Goal: Register for event/course

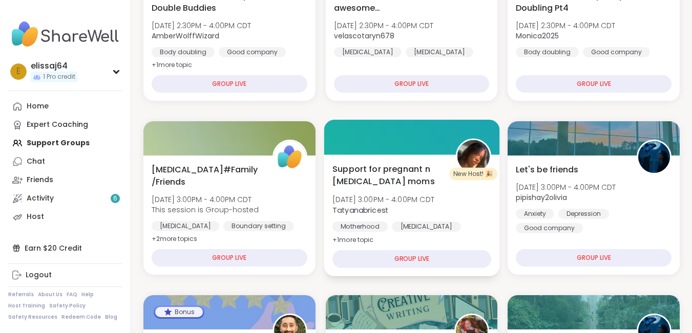
scroll to position [102, 0]
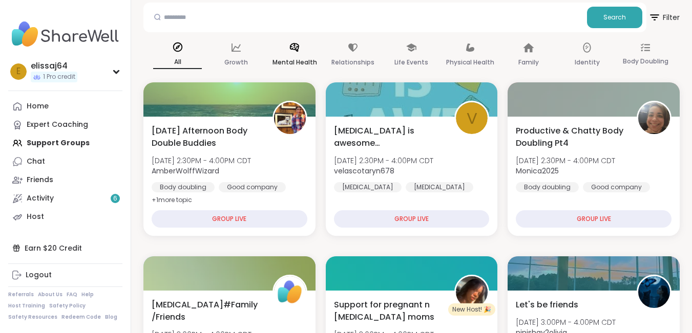
click at [302, 58] on p "Mental Health" at bounding box center [294, 62] width 45 height 12
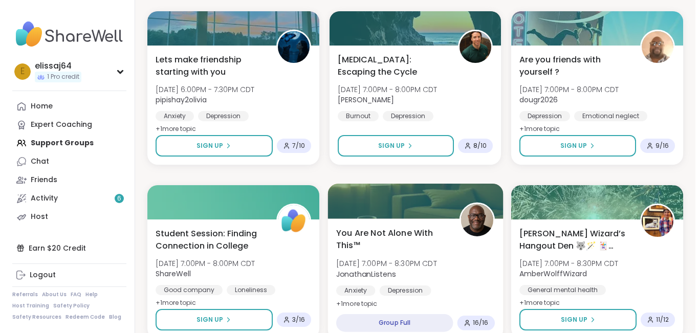
scroll to position [717, 0]
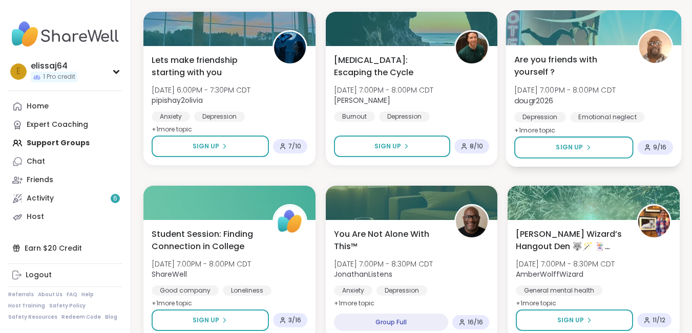
click at [577, 56] on span "Are you friends with yourself ?" at bounding box center [570, 65] width 112 height 25
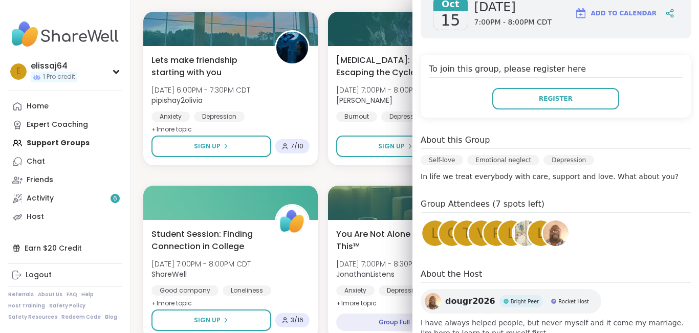
scroll to position [191, 0]
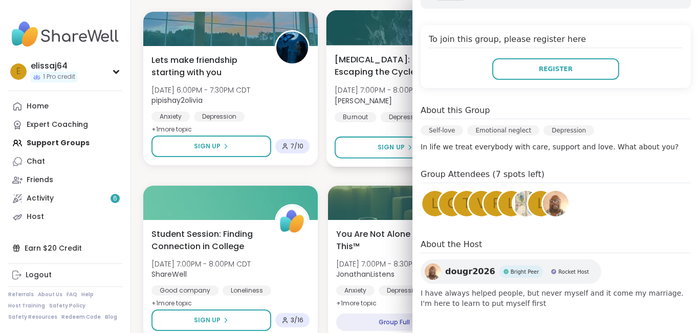
click at [375, 77] on span "[MEDICAL_DATA]: Escaping the Cycle" at bounding box center [392, 65] width 114 height 25
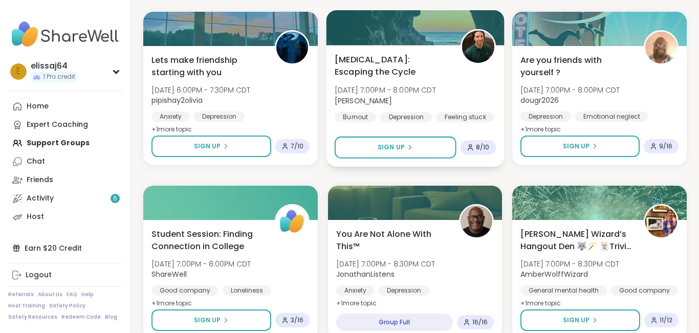
click at [363, 61] on span "[MEDICAL_DATA]: Escaping the Cycle" at bounding box center [392, 65] width 114 height 25
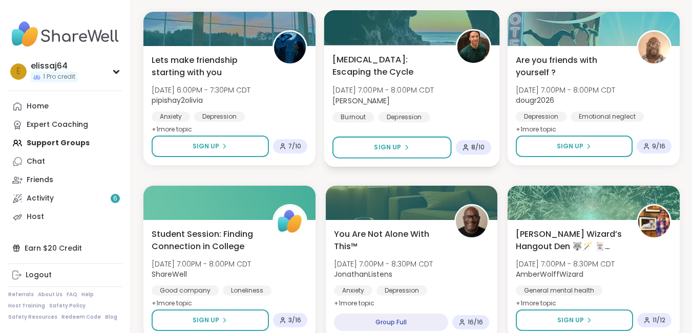
click at [377, 91] on span "[DATE] 7:00PM - 8:00PM CDT" at bounding box center [382, 90] width 101 height 10
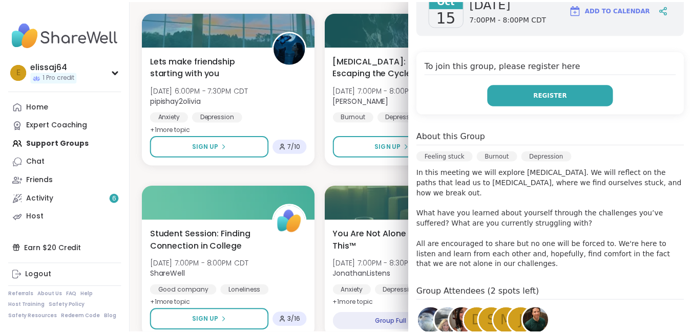
scroll to position [205, 0]
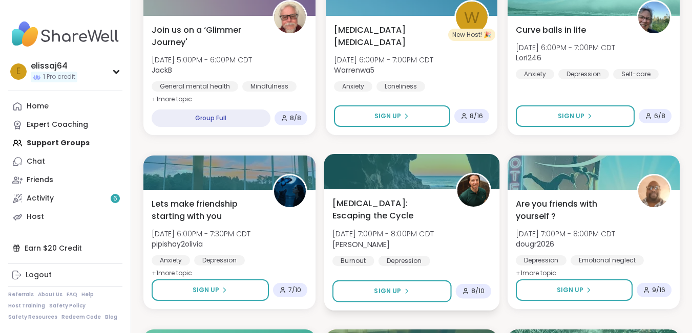
scroll to position [512, 0]
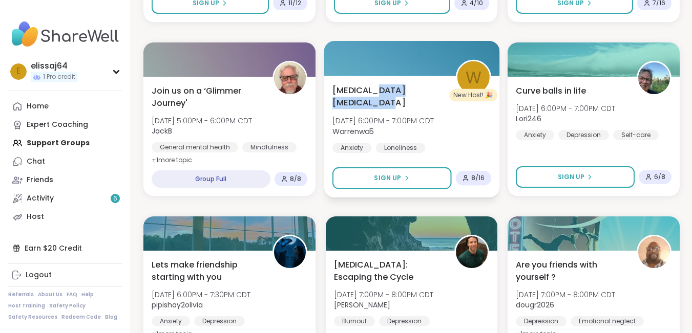
drag, startPoint x: 373, startPoint y: 89, endPoint x: 417, endPoint y: 99, distance: 44.6
click at [417, 99] on span "[MEDICAL_DATA] [MEDICAL_DATA]" at bounding box center [388, 96] width 112 height 25
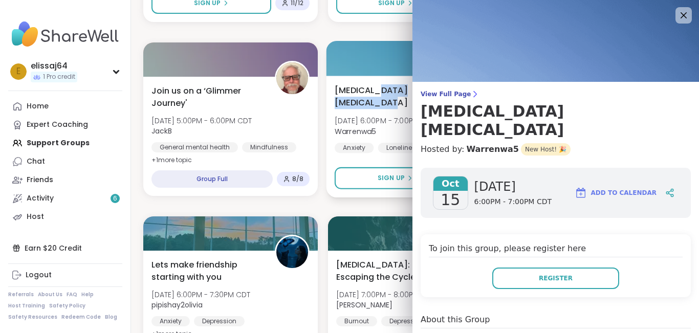
click at [384, 110] on div "[MEDICAL_DATA] [MEDICAL_DATA] [DATE] 6:00PM - 7:00PM CDT Warrenwa5 Anxiety Lone…" at bounding box center [415, 125] width 161 height 83
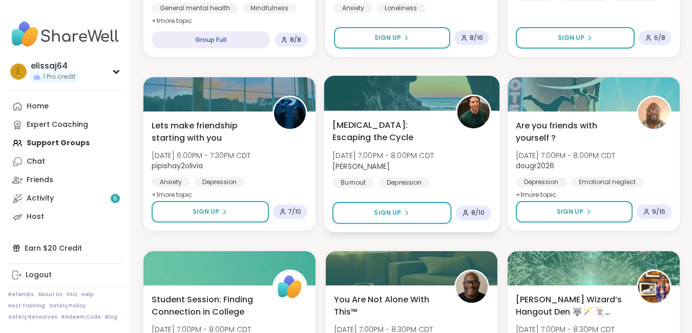
scroll to position [614, 0]
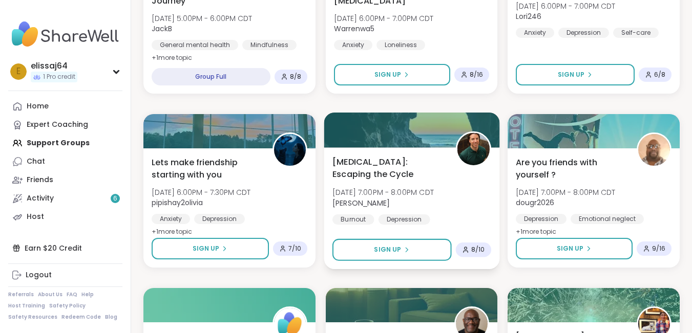
click at [395, 160] on span "[MEDICAL_DATA]: Escaping the Cycle" at bounding box center [388, 168] width 112 height 25
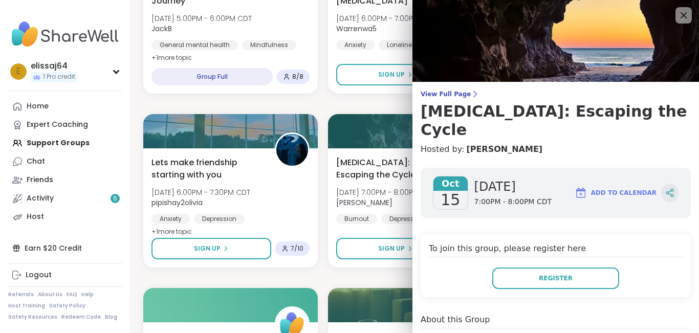
click at [666, 188] on icon at bounding box center [670, 192] width 9 height 9
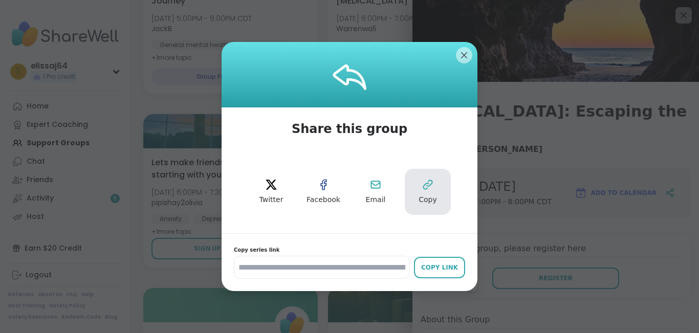
click at [428, 181] on icon at bounding box center [427, 185] width 9 height 9
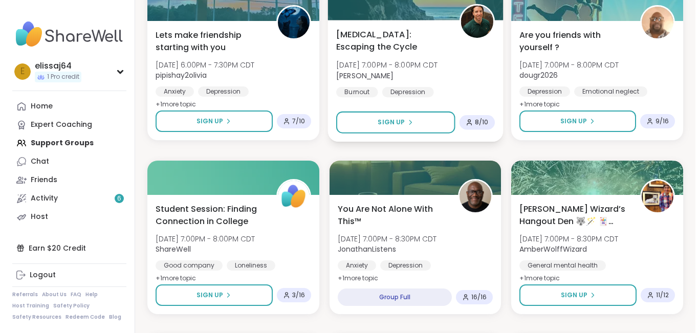
scroll to position [768, 0]
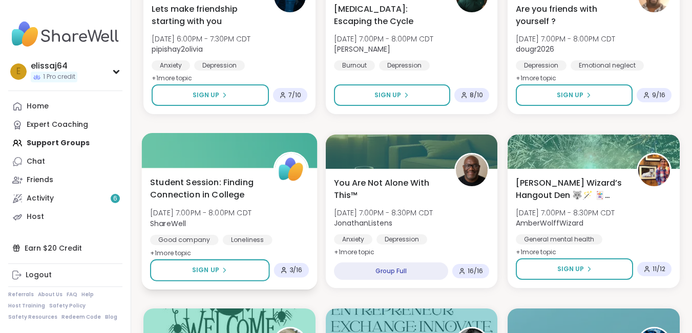
click at [212, 189] on span "Student Session: Finding Connection in College" at bounding box center [206, 188] width 112 height 25
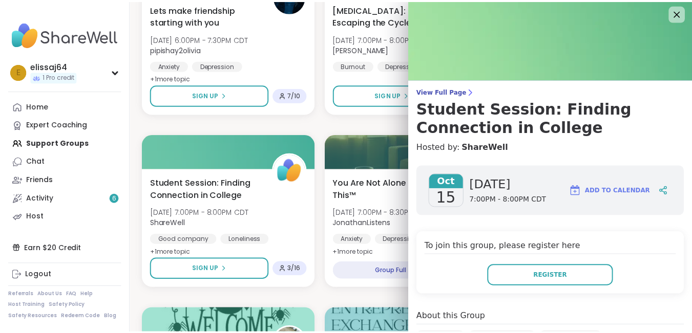
scroll to position [0, 0]
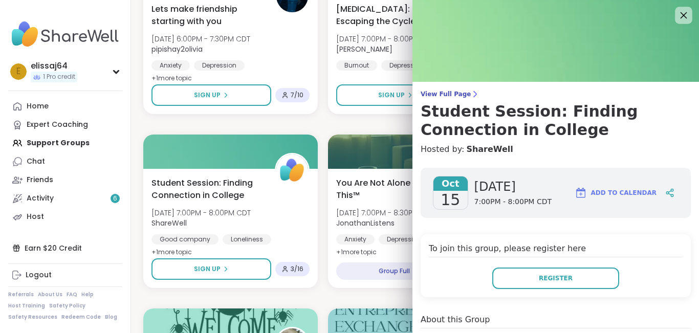
click at [681, 14] on icon at bounding box center [684, 15] width 7 height 7
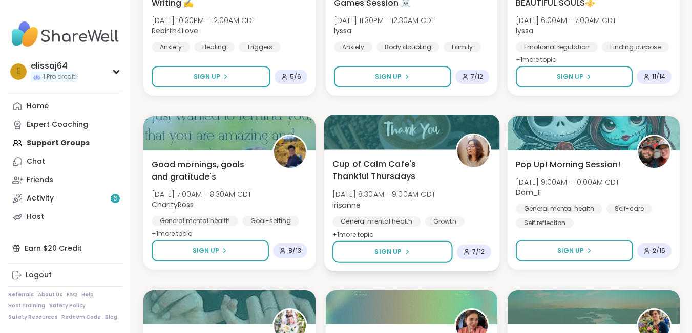
scroll to position [1485, 0]
